Goal: Transaction & Acquisition: Purchase product/service

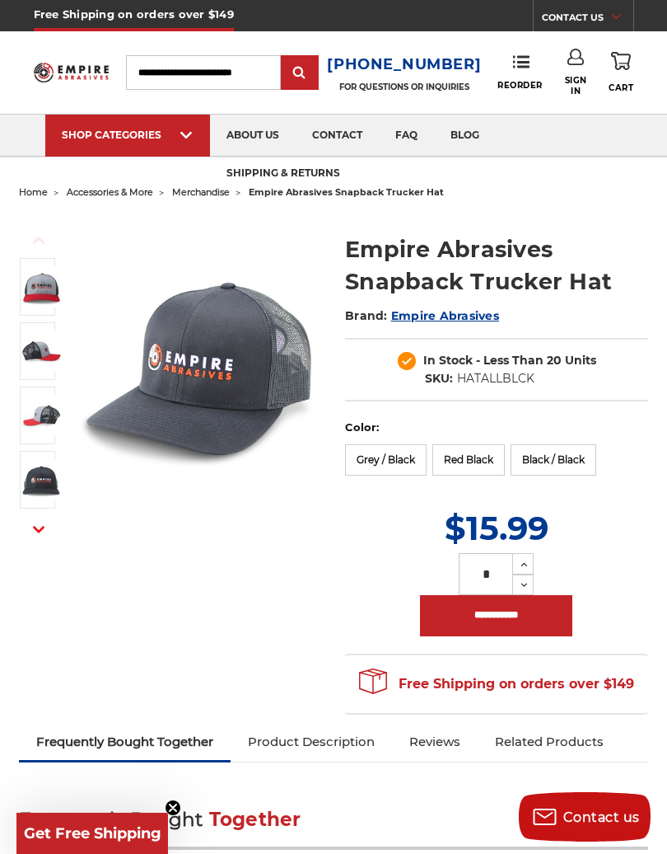
click at [607, 8] on link "CONTACT US" at bounding box center [587, 19] width 91 height 23
